Goal: Task Accomplishment & Management: Manage account settings

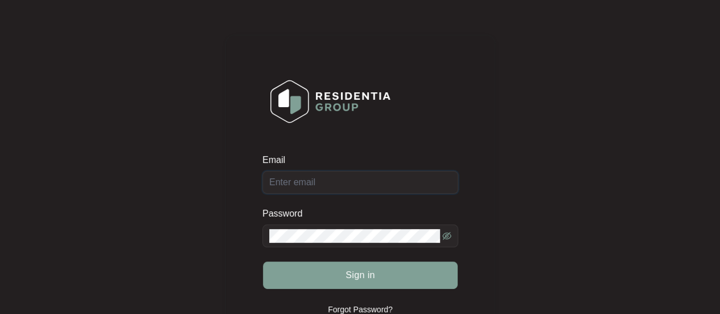
click at [381, 184] on input "Email" at bounding box center [361, 182] width 196 height 23
type input "U"
type input "[EMAIL_ADDRESS][DOMAIN_NAME]"
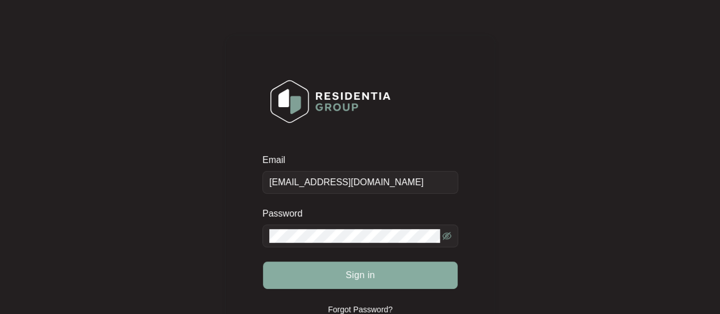
click at [383, 264] on button "Sign in" at bounding box center [360, 274] width 195 height 27
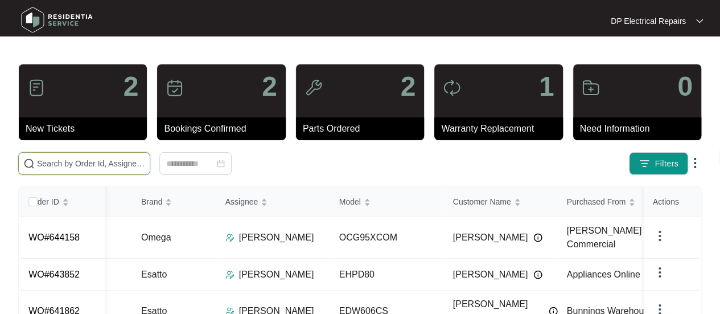
click at [80, 163] on input "text" at bounding box center [91, 163] width 108 height 13
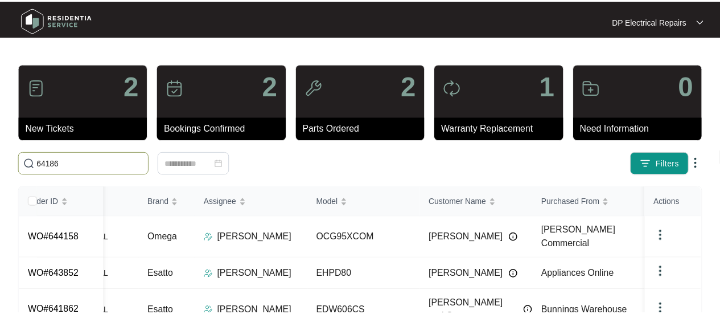
scroll to position [0, 284]
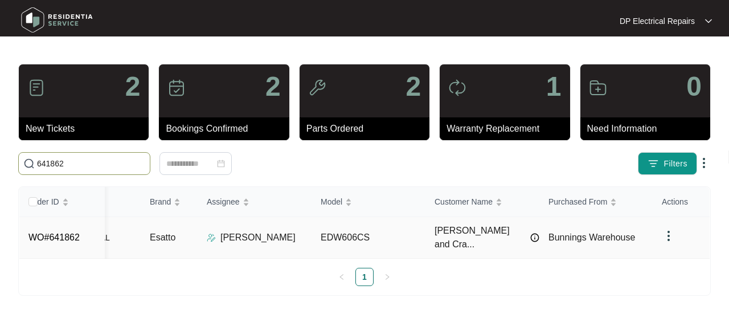
type input "641862"
click at [667, 229] on img at bounding box center [669, 236] width 14 height 14
click at [598, 286] on div "Order ID Created Date Status Priority Brand Assignee Model Customer Name Purcha…" at bounding box center [364, 240] width 692 height 109
click at [63, 232] on link "WO#641862" at bounding box center [53, 237] width 51 height 10
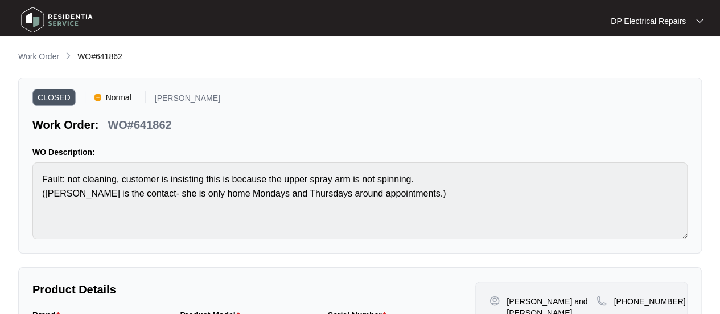
click at [104, 95] on span "Normal" at bounding box center [118, 97] width 35 height 17
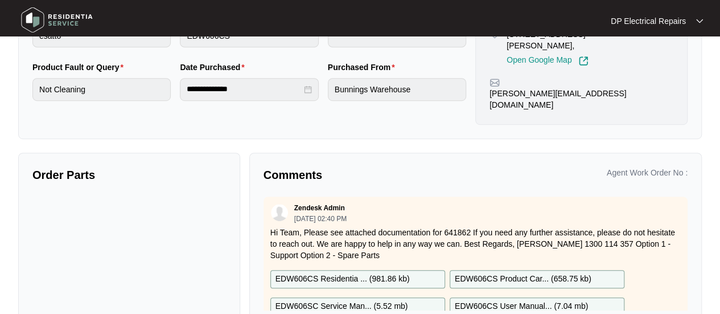
scroll to position [318, 0]
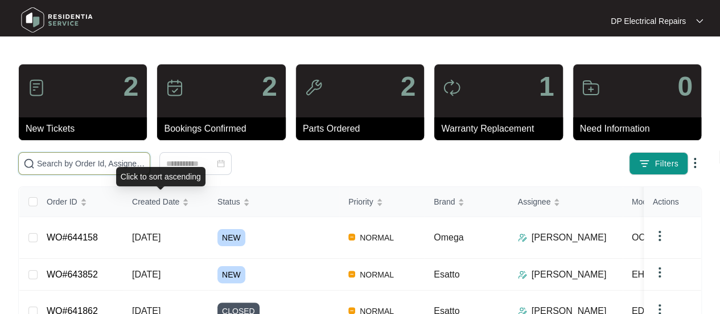
click at [104, 162] on input "text" at bounding box center [91, 163] width 108 height 13
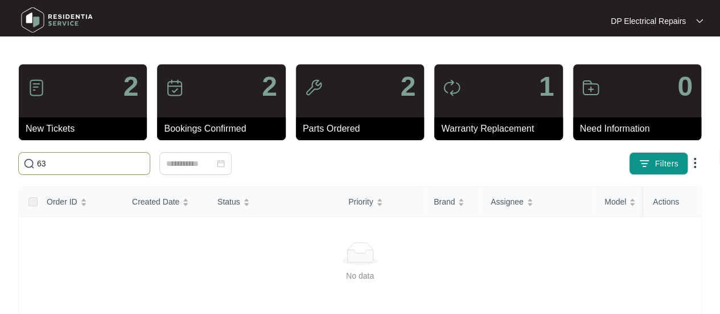
type input "6"
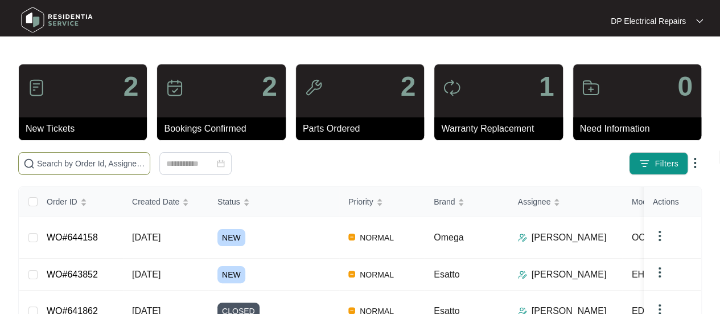
click at [88, 153] on span at bounding box center [84, 163] width 132 height 23
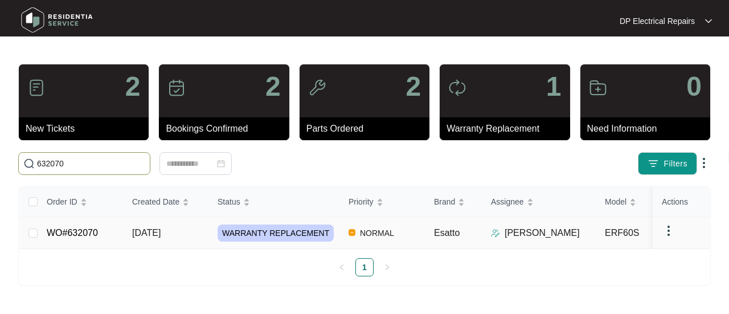
type input "632070"
click at [80, 230] on link "WO#632070" at bounding box center [72, 233] width 51 height 10
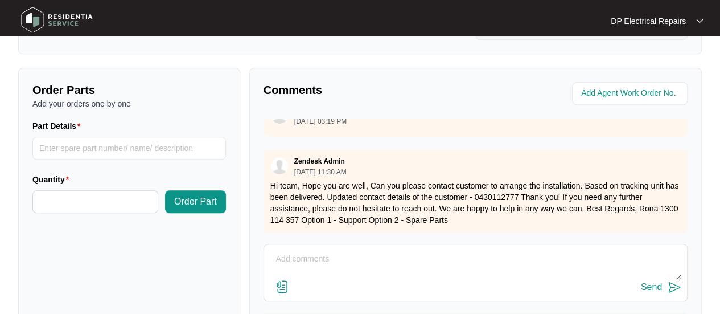
scroll to position [473, 0]
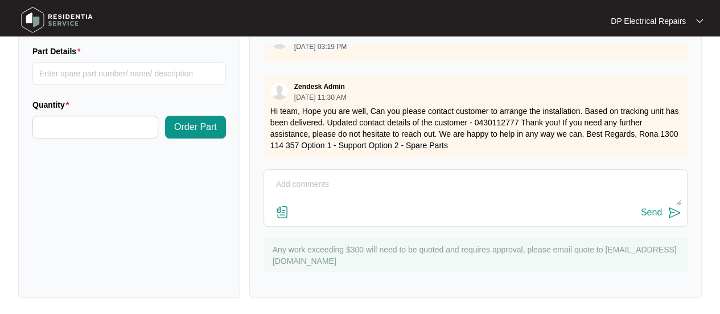
click at [280, 205] on img at bounding box center [283, 212] width 14 height 14
click at [0, 0] on input "file" at bounding box center [0, 0] width 0 height 0
click at [282, 211] on img at bounding box center [283, 212] width 14 height 14
click at [0, 0] on input "file" at bounding box center [0, 0] width 0 height 0
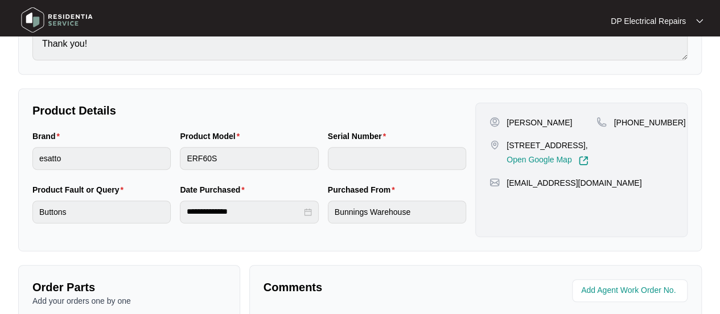
scroll to position [18, 0]
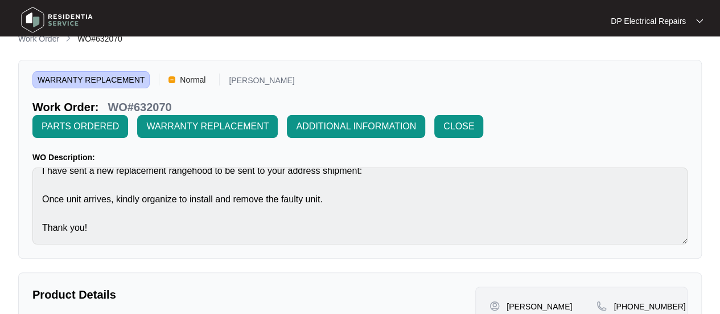
click at [186, 84] on span "Normal" at bounding box center [192, 79] width 35 height 17
click at [175, 83] on span "Normal" at bounding box center [192, 79] width 35 height 17
click at [331, 67] on div "WARRANTY REPLACEMENT Normal Dishank Patel Work Order: WO#632070 PARTS ORDERED W…" at bounding box center [360, 159] width 684 height 199
click at [106, 85] on span "WARRANTY REPLACEMENT" at bounding box center [90, 79] width 117 height 17
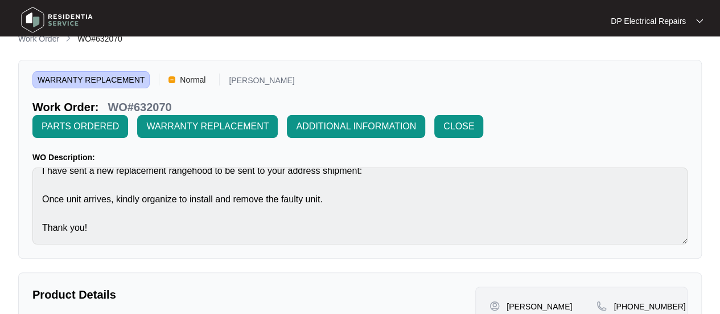
click at [112, 79] on span "WARRANTY REPLACEMENT" at bounding box center [90, 79] width 117 height 17
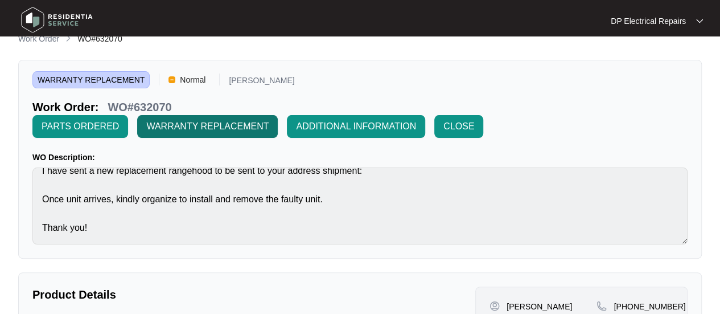
click at [215, 121] on span "WARRANTY REPLACEMENT" at bounding box center [207, 127] width 122 height 14
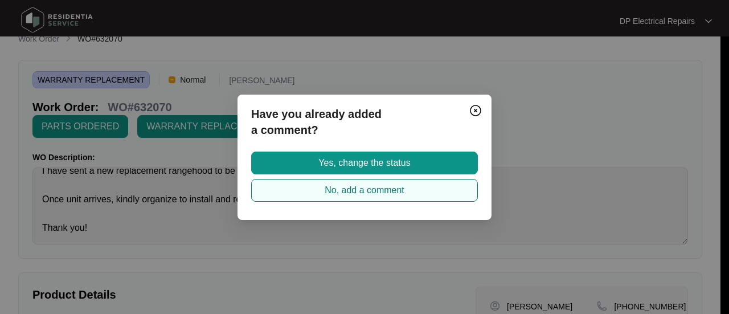
click at [369, 186] on span "No, add a comment" at bounding box center [365, 190] width 80 height 14
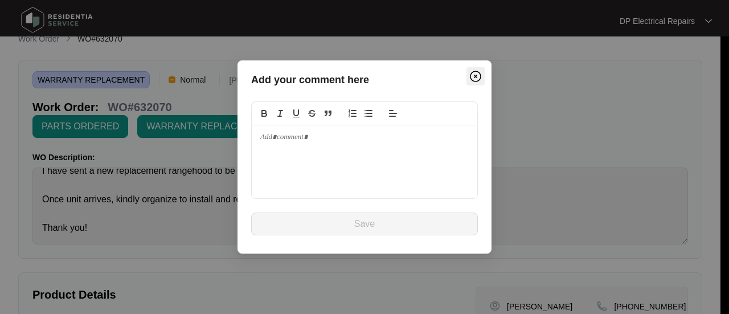
click at [477, 71] on img "Close" at bounding box center [476, 76] width 14 height 14
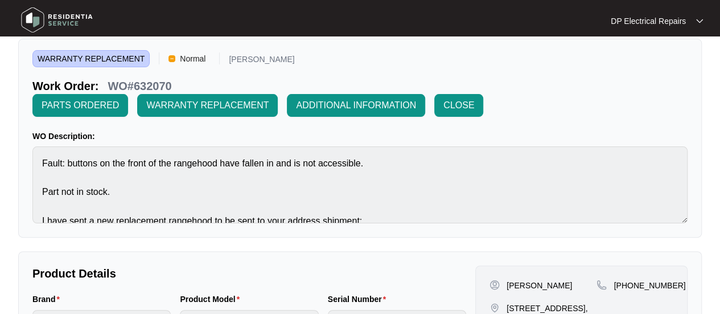
scroll to position [0, 0]
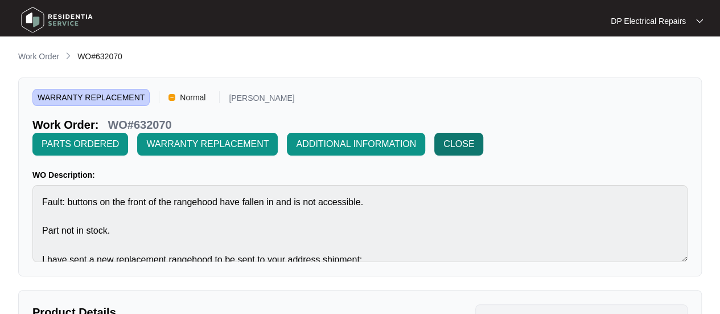
click at [467, 148] on span "CLOSE" at bounding box center [459, 144] width 31 height 14
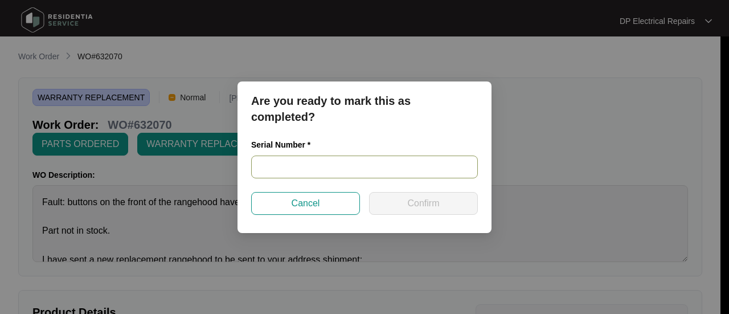
click at [405, 172] on input "text" at bounding box center [364, 166] width 227 height 23
click at [582, 116] on div "Are you ready to mark this as completed? Serial Number * Cancel Confirm" at bounding box center [364, 157] width 729 height 314
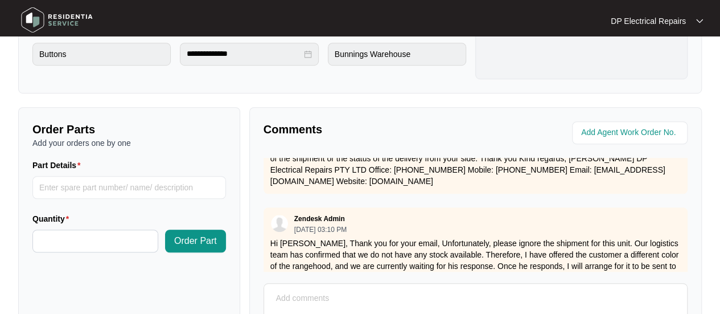
scroll to position [416, 0]
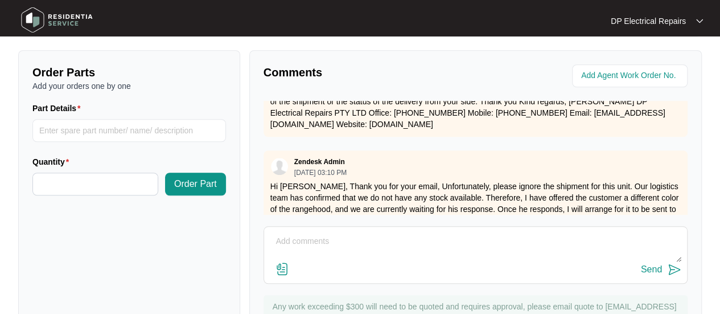
click at [353, 259] on textarea at bounding box center [476, 247] width 412 height 30
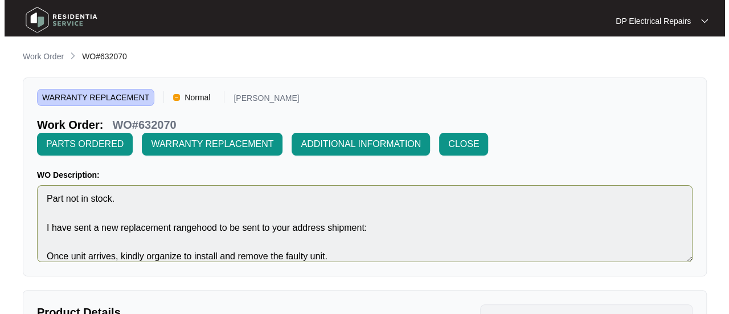
scroll to position [0, 0]
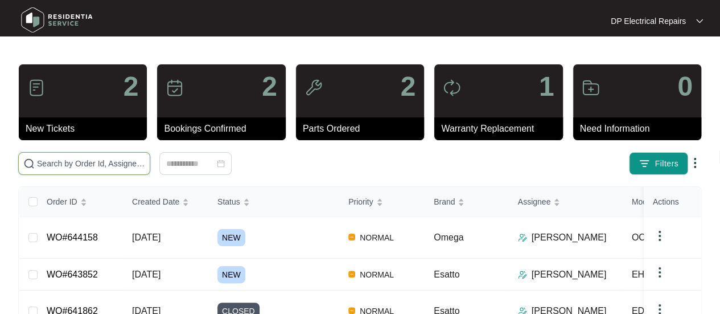
click at [94, 162] on input "text" at bounding box center [91, 163] width 108 height 13
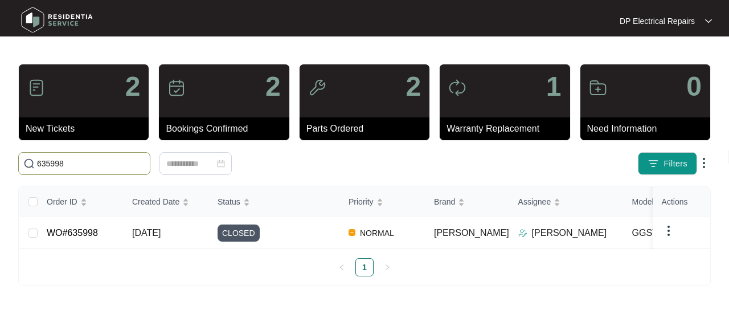
drag, startPoint x: 91, startPoint y: 160, endPoint x: 35, endPoint y: 162, distance: 55.9
click at [35, 162] on span "635998" at bounding box center [84, 163] width 132 height 23
paste input "8349"
type input "638349"
click at [84, 229] on link "WO#638349" at bounding box center [72, 233] width 51 height 10
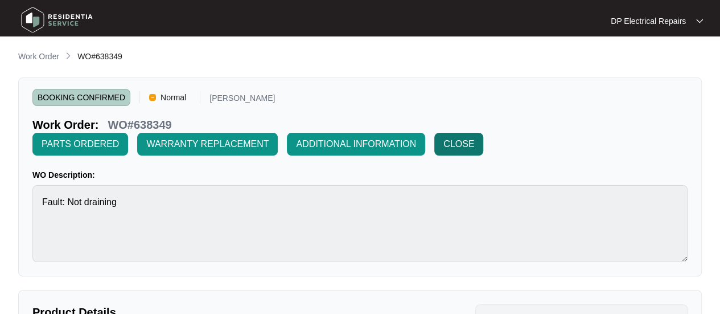
click at [467, 146] on span "CLOSE" at bounding box center [459, 144] width 31 height 14
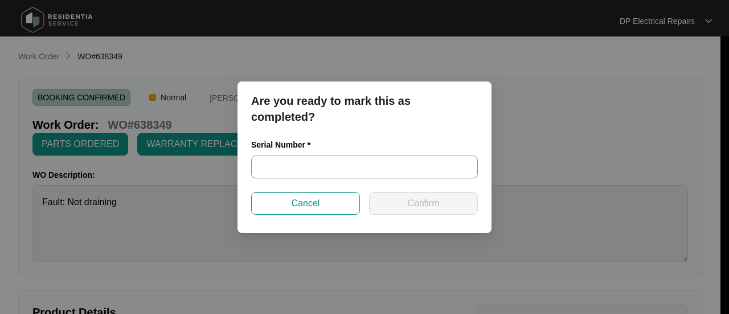
click at [356, 168] on input "text" at bounding box center [364, 166] width 227 height 23
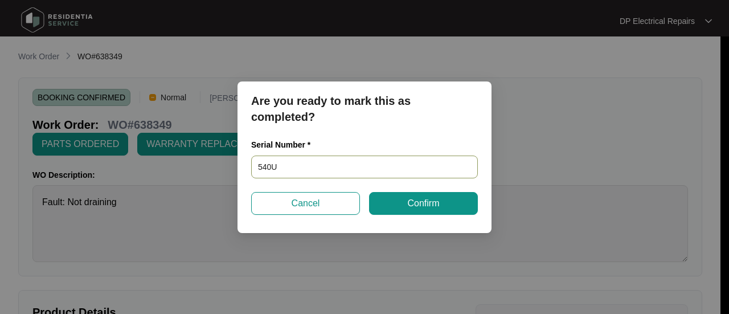
type input "540U"
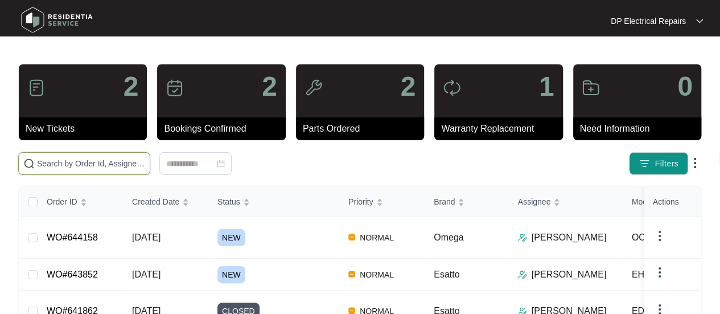
click at [96, 166] on input "text" at bounding box center [91, 163] width 108 height 13
paste input "638349"
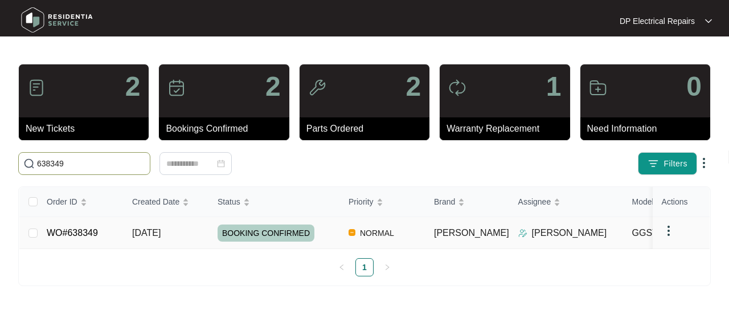
type input "638349"
click at [94, 228] on link "WO#638349" at bounding box center [72, 233] width 51 height 10
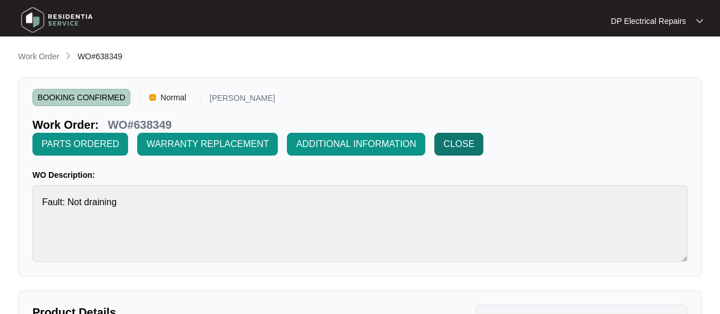
click at [450, 145] on span "CLOSE" at bounding box center [459, 144] width 31 height 14
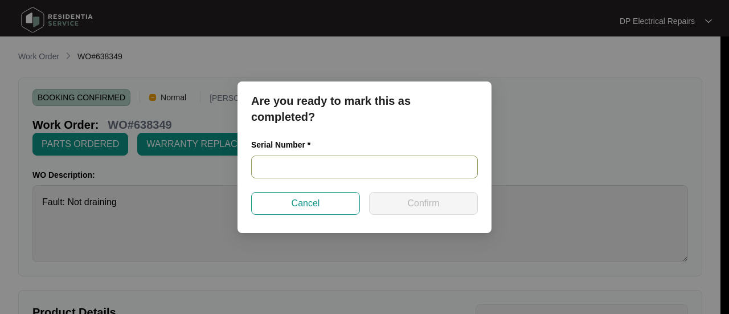
click at [335, 165] on input "text" at bounding box center [364, 166] width 227 height 23
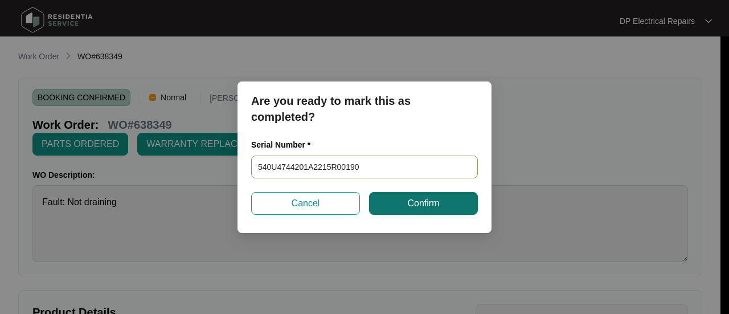
type input "540U4744201A2215R00190"
click at [420, 201] on span "Confirm" at bounding box center [423, 203] width 32 height 14
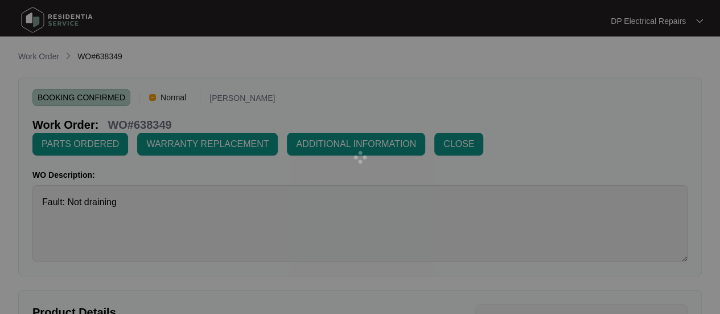
type input "540U4744201A2215R00190"
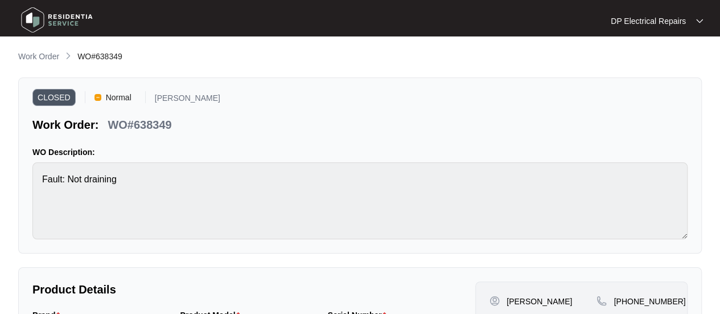
scroll to position [318, 0]
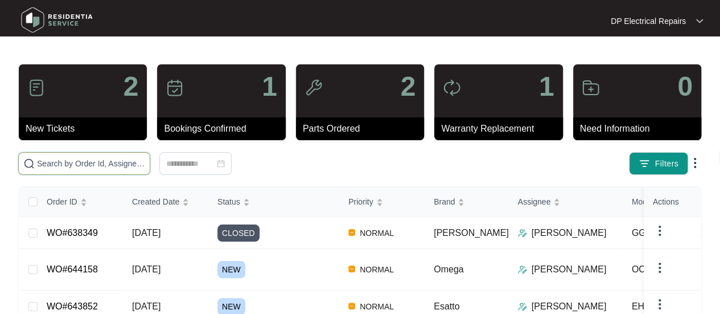
click at [104, 165] on input "text" at bounding box center [91, 163] width 108 height 13
click at [118, 157] on input "text" at bounding box center [91, 163] width 108 height 13
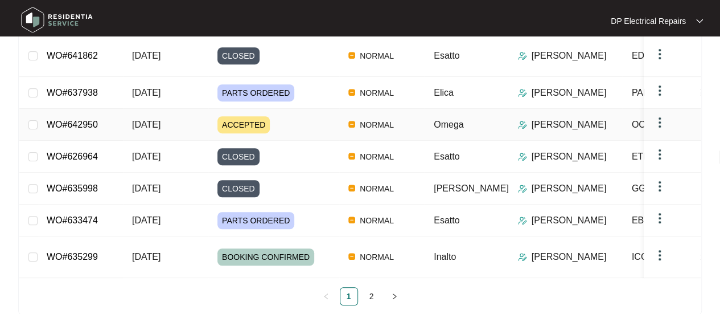
scroll to position [288, 0]
click at [68, 119] on link "WO#642950" at bounding box center [72, 124] width 51 height 10
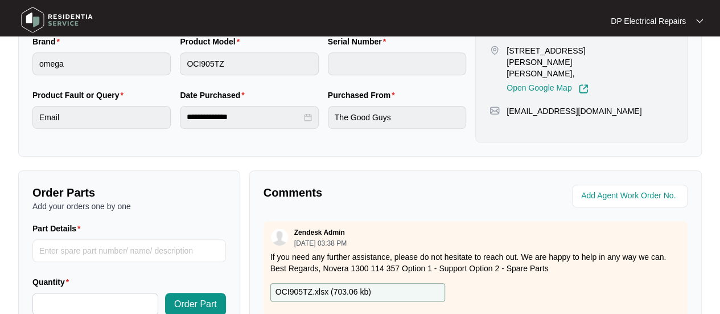
scroll to position [166, 0]
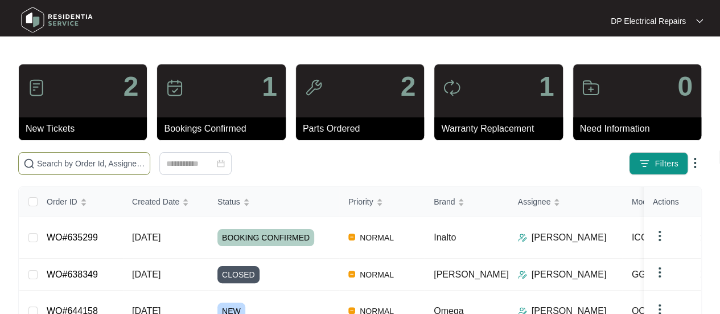
click at [85, 166] on input "text" at bounding box center [91, 163] width 108 height 13
paste input "637183"
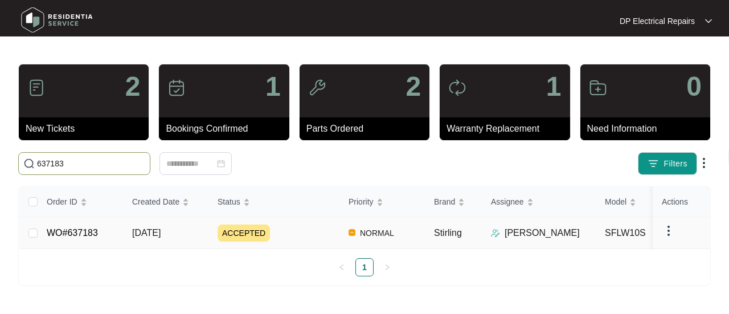
type input "637183"
click at [87, 230] on link "WO#637183" at bounding box center [72, 233] width 51 height 10
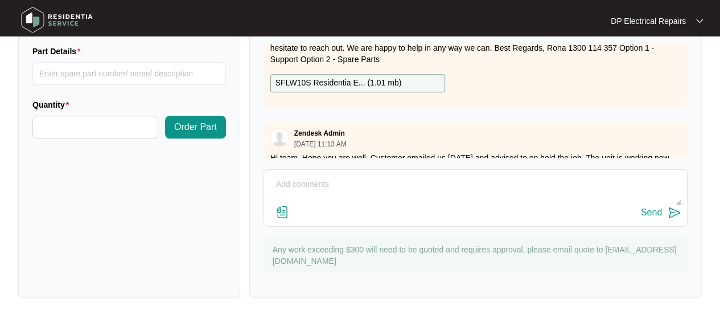
scroll to position [99, 0]
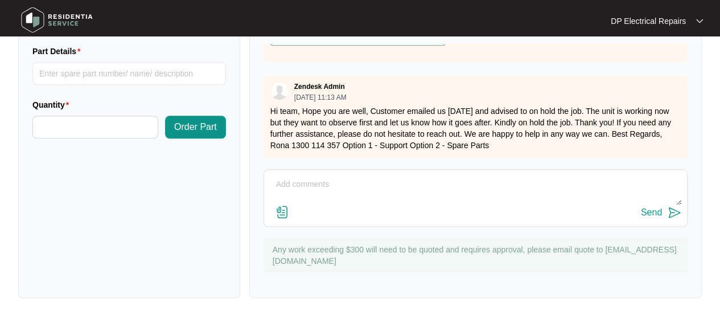
click at [405, 193] on textarea at bounding box center [476, 190] width 412 height 30
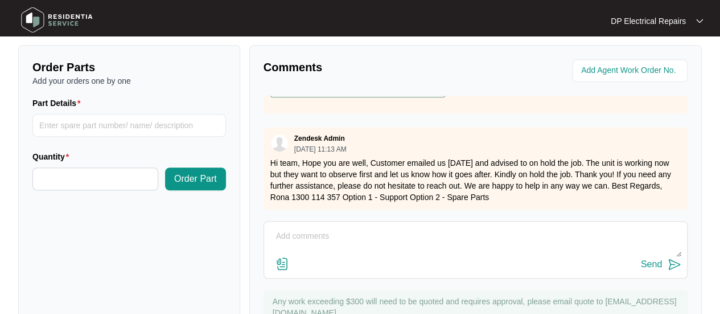
scroll to position [0, 0]
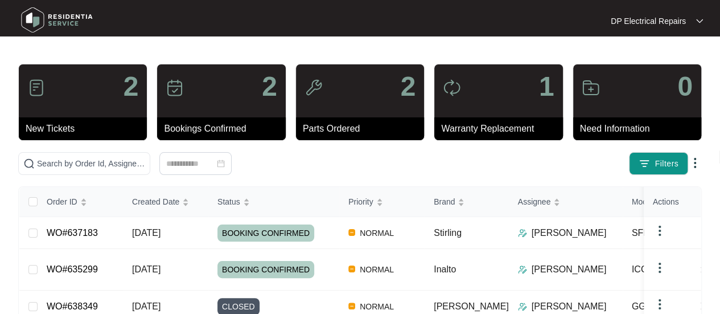
click at [389, 163] on div "Filters" at bounding box center [360, 163] width 693 height 23
click at [89, 228] on link "WO#637183" at bounding box center [72, 233] width 51 height 10
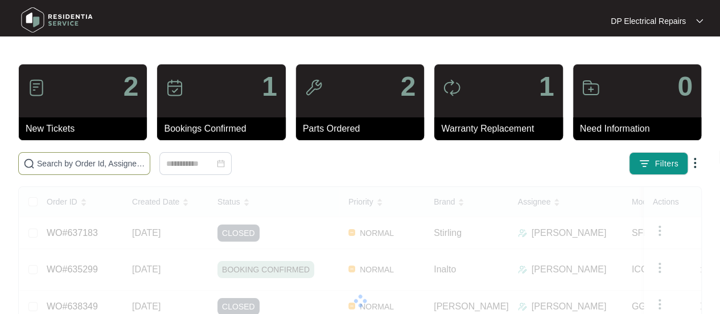
click at [97, 167] on input "text" at bounding box center [91, 163] width 108 height 13
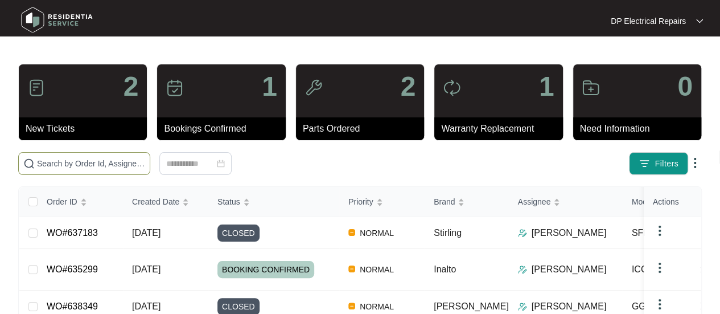
click at [92, 162] on input "text" at bounding box center [91, 163] width 108 height 13
paste input "635998"
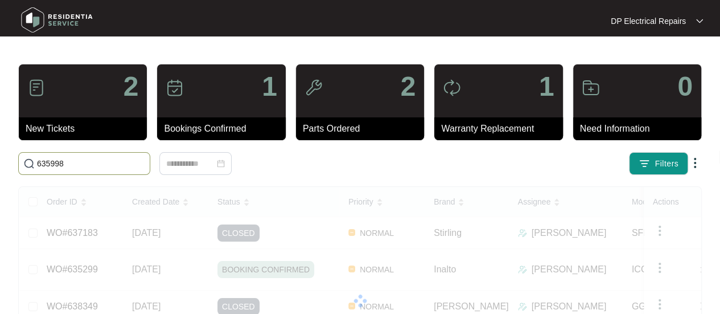
type input "635998"
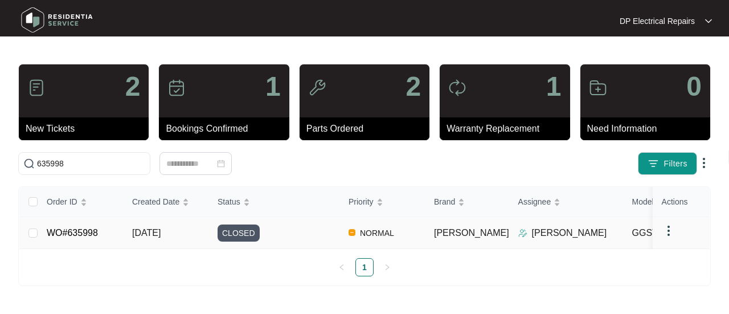
click at [91, 233] on link "WO#635998" at bounding box center [72, 233] width 51 height 10
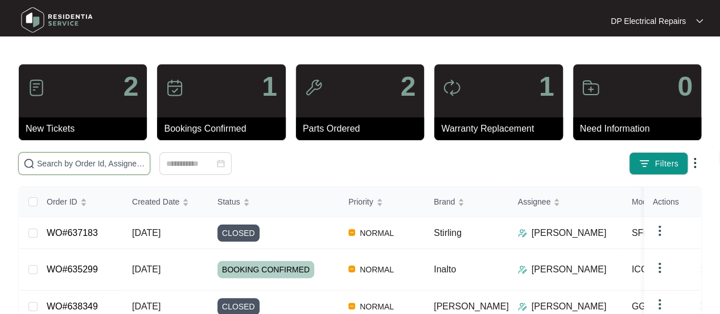
click at [75, 164] on input "text" at bounding box center [91, 163] width 108 height 13
click at [81, 154] on span at bounding box center [84, 163] width 132 height 23
paste input "635998"
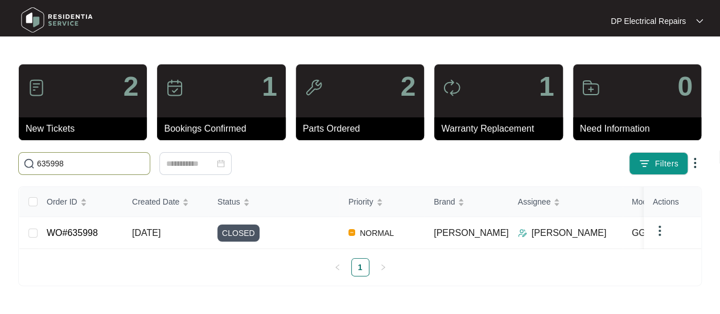
type input "635998"
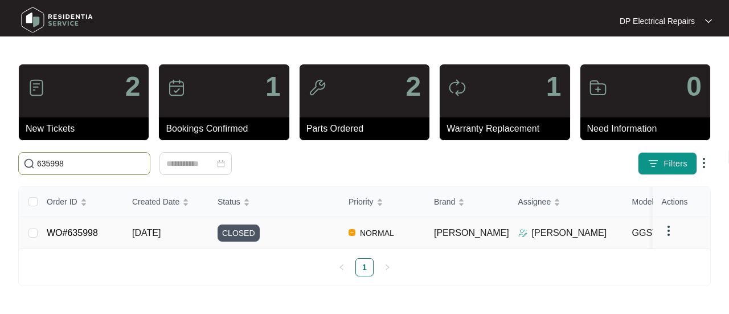
click at [59, 230] on link "WO#635998" at bounding box center [72, 233] width 51 height 10
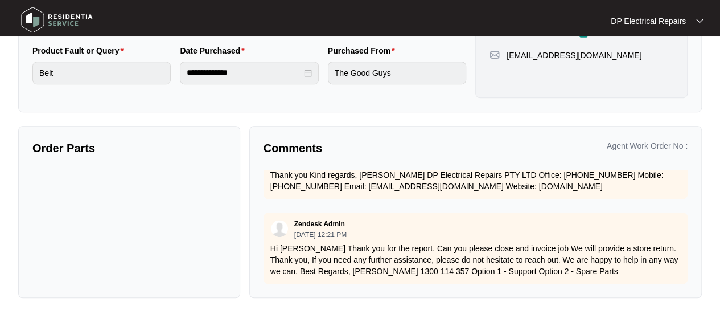
scroll to position [575, 0]
